Goal: Transaction & Acquisition: Purchase product/service

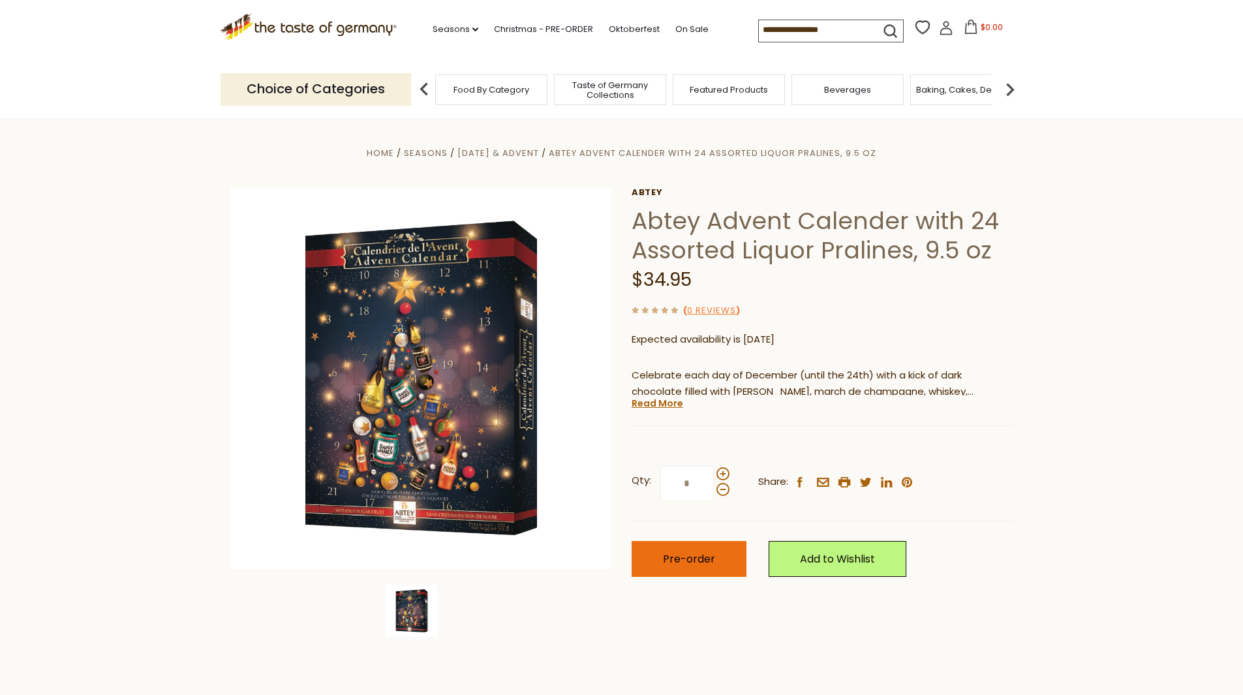
click at [709, 553] on span "Pre-order" at bounding box center [689, 558] width 52 height 15
click at [538, 29] on link "Christmas - PRE-ORDER" at bounding box center [543, 29] width 99 height 14
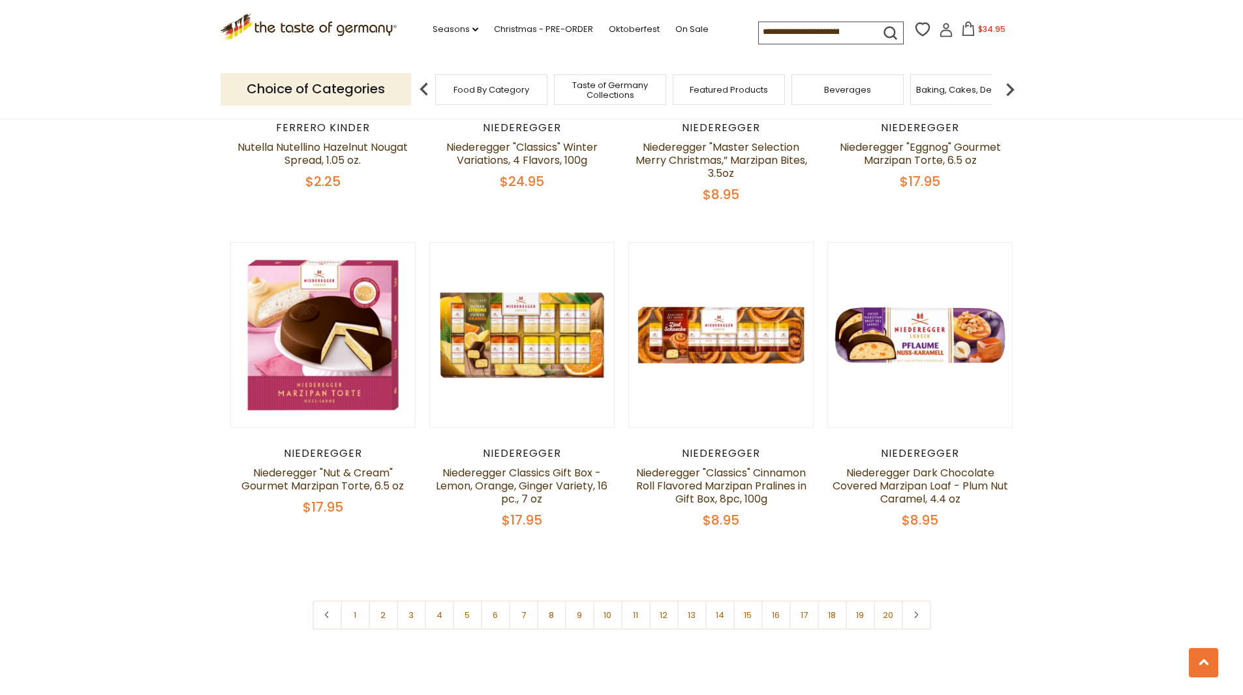
scroll to position [2936, 0]
